Goal: Find specific page/section: Find specific page/section

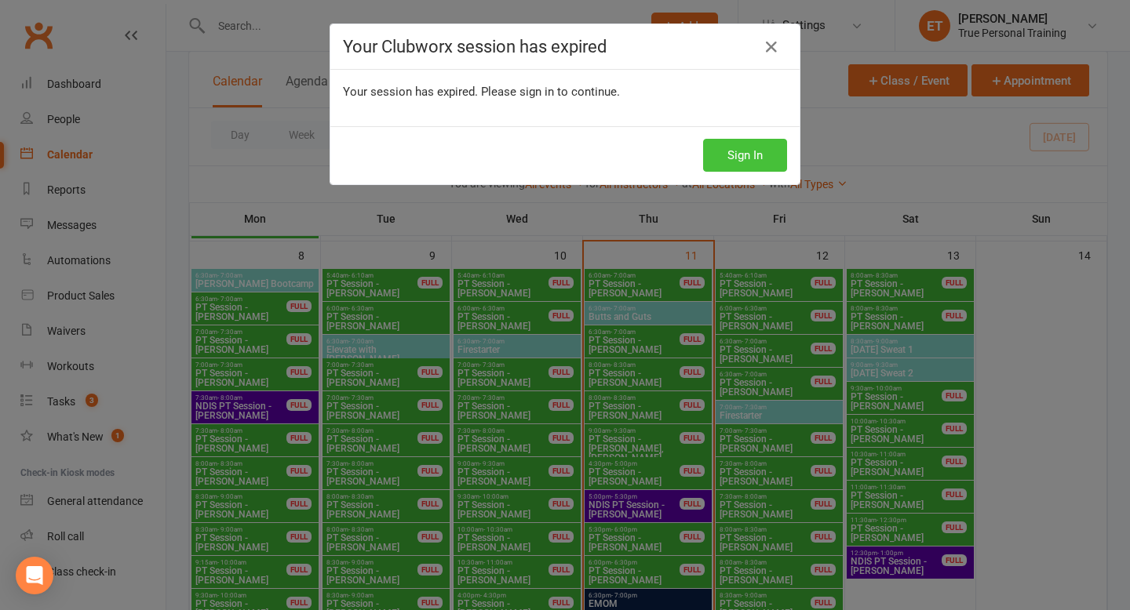
click at [730, 156] on button "Sign In" at bounding box center [745, 155] width 84 height 33
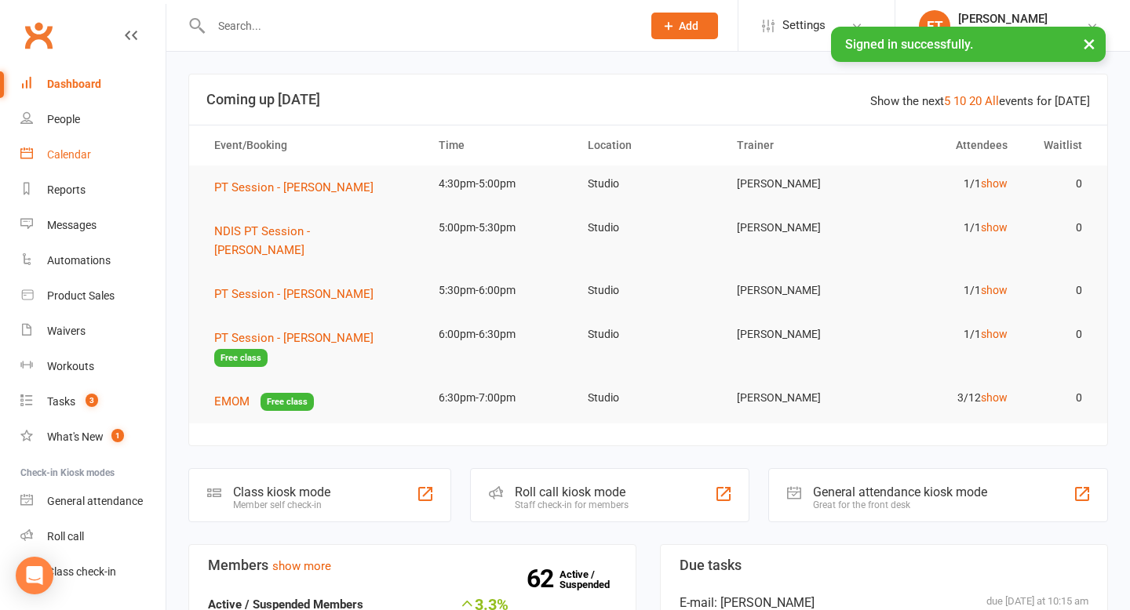
click at [53, 153] on div "Calendar" at bounding box center [69, 154] width 44 height 13
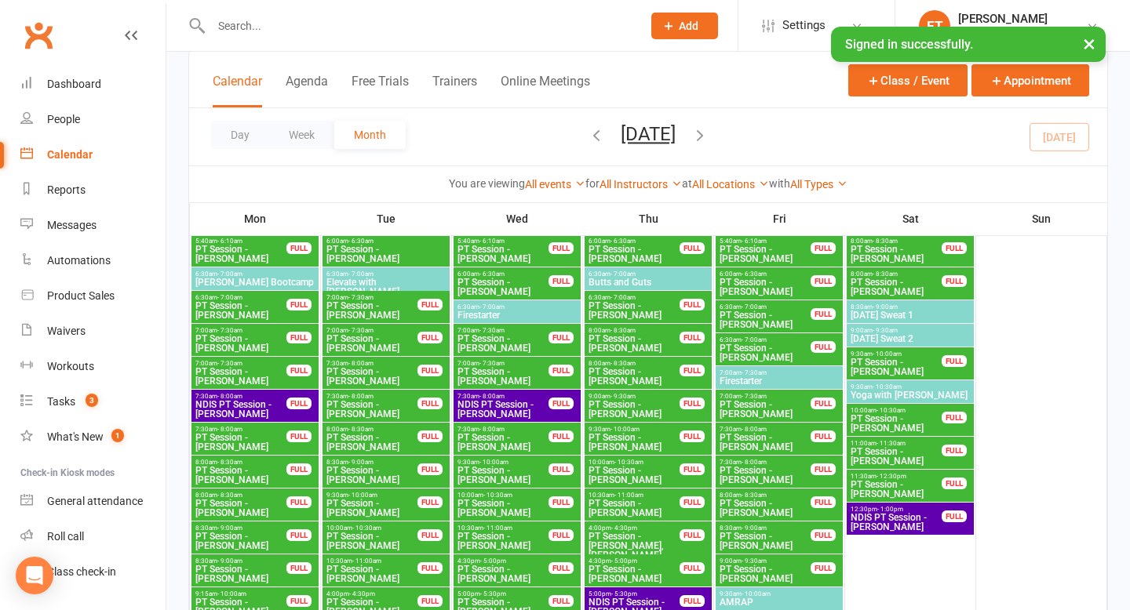
scroll to position [144, 0]
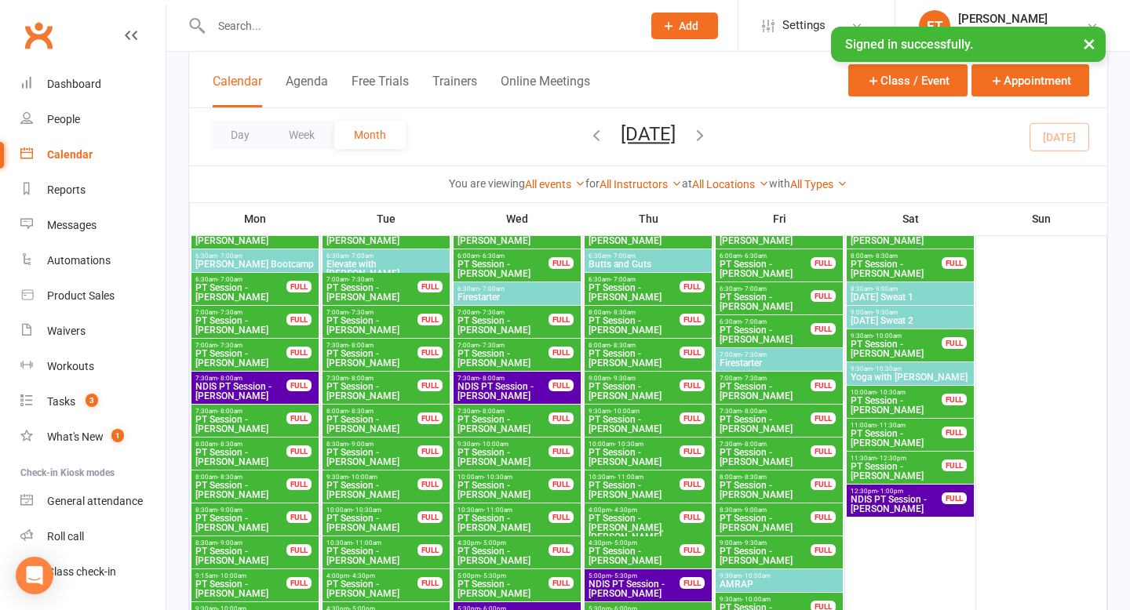
click at [734, 358] on span "Firestarter" at bounding box center [779, 362] width 121 height 9
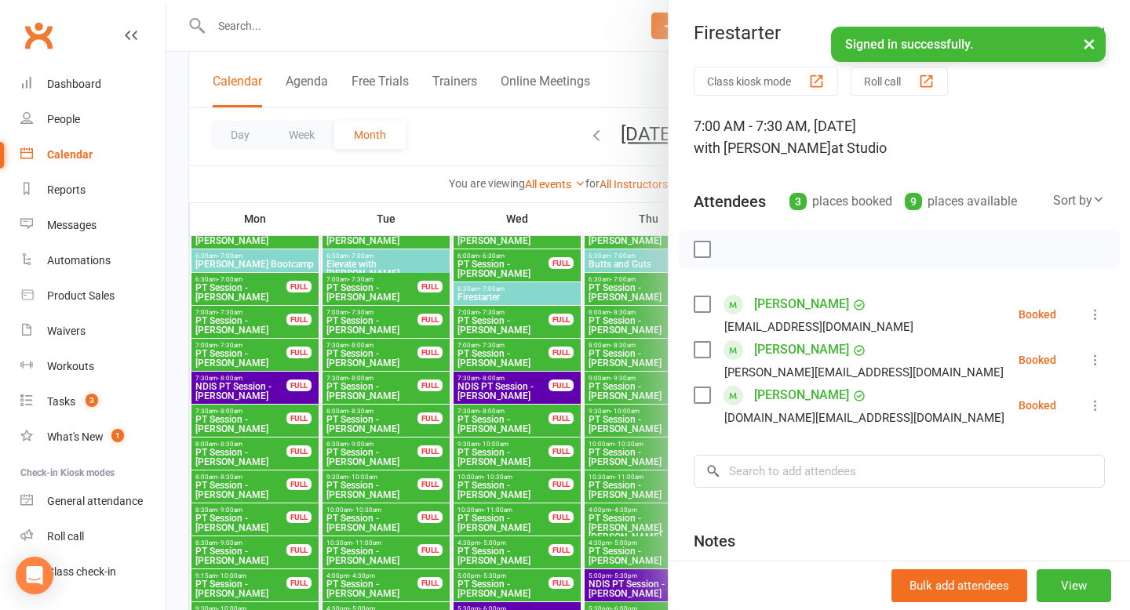
click at [607, 348] on div at bounding box center [647, 305] width 963 height 610
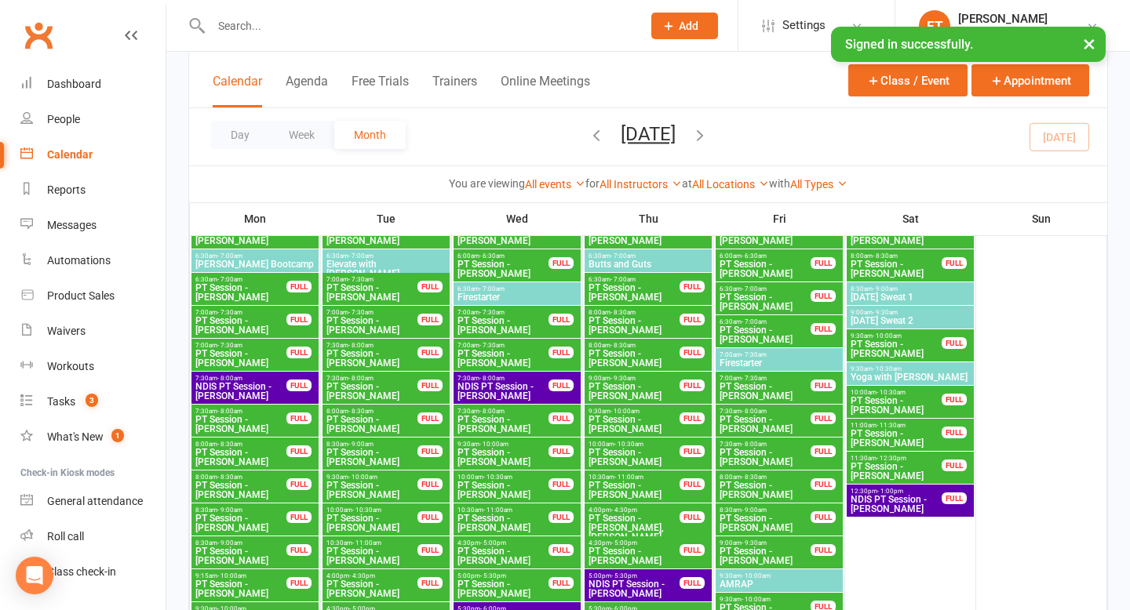
click at [737, 580] on span "AMRAP" at bounding box center [779, 584] width 121 height 9
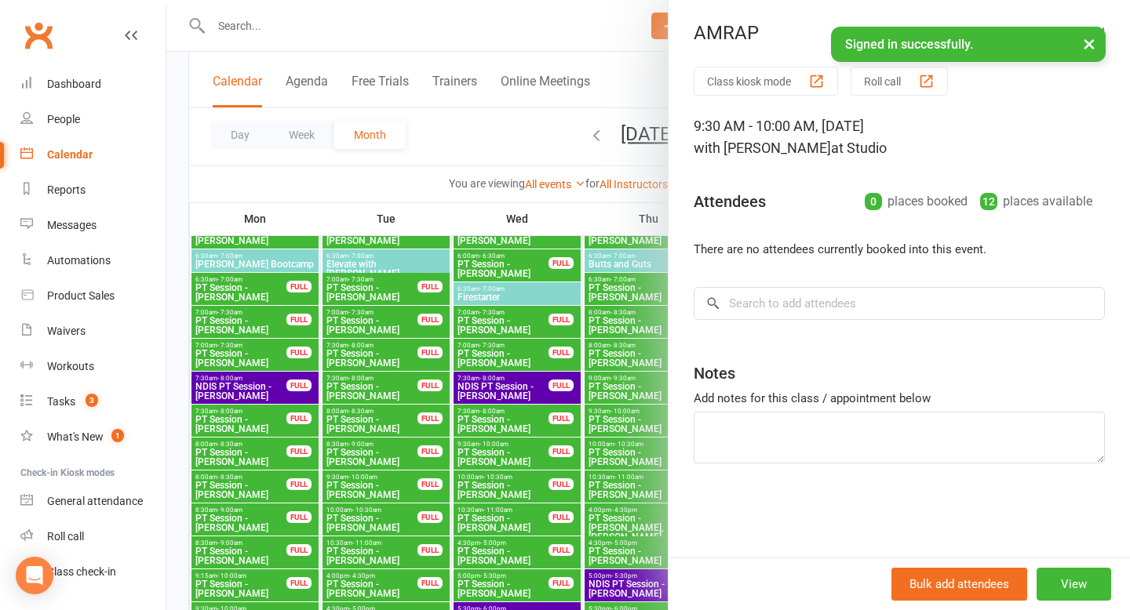
click at [591, 420] on div at bounding box center [647, 305] width 963 height 610
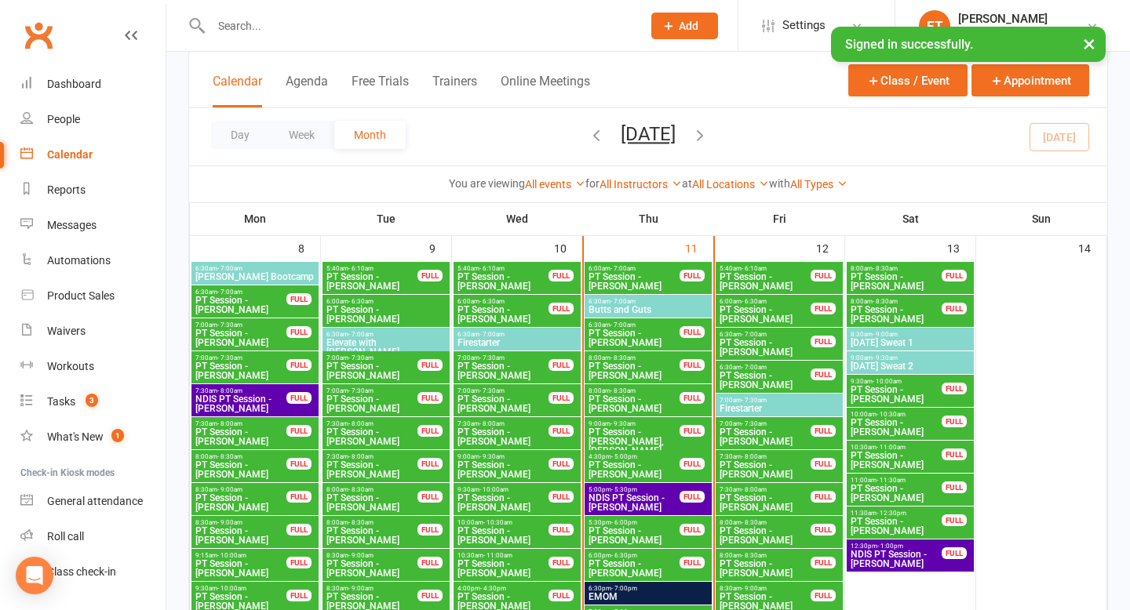
scroll to position [889, 0]
